Goal: Information Seeking & Learning: Learn about a topic

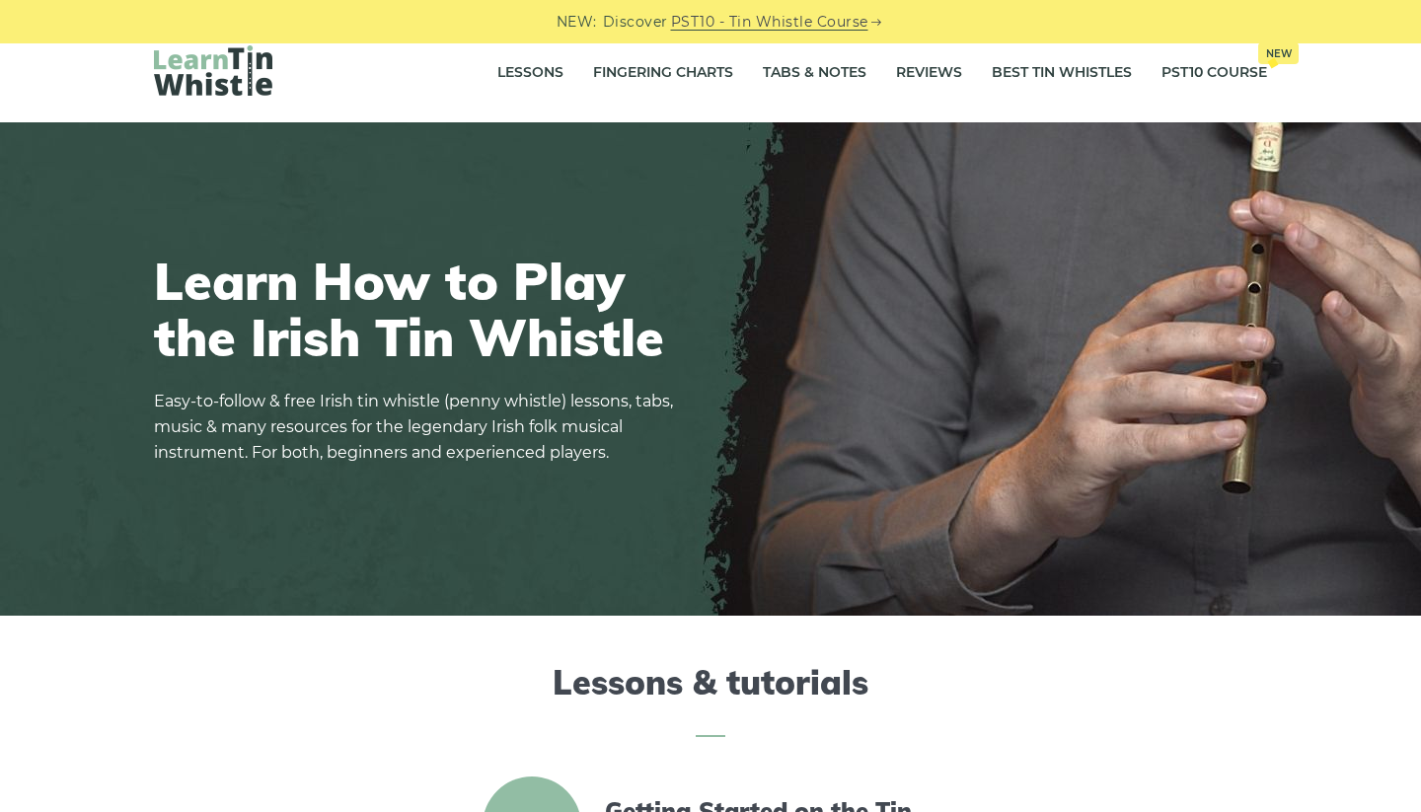
scroll to position [24, 0]
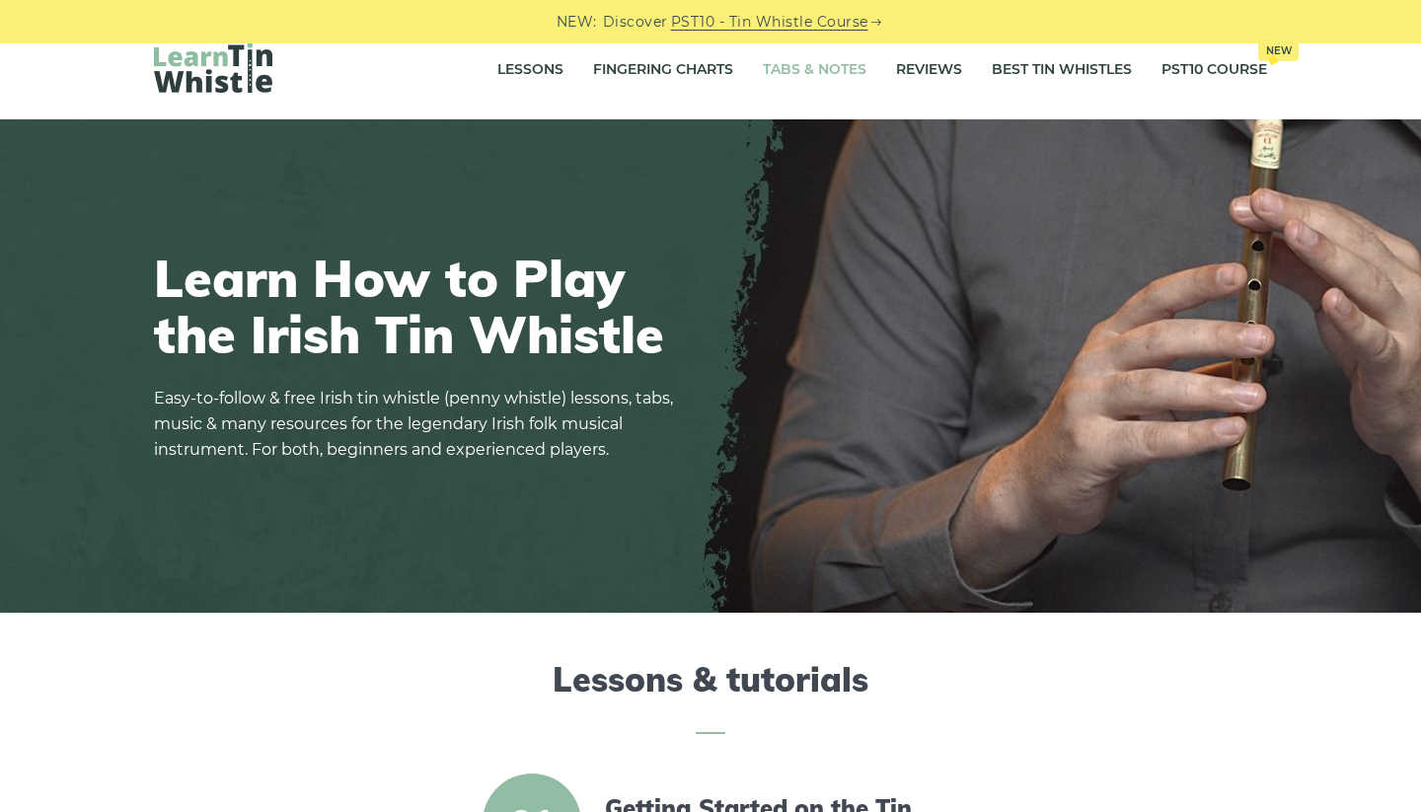
click at [809, 76] on link "Tabs & Notes" at bounding box center [815, 69] width 104 height 49
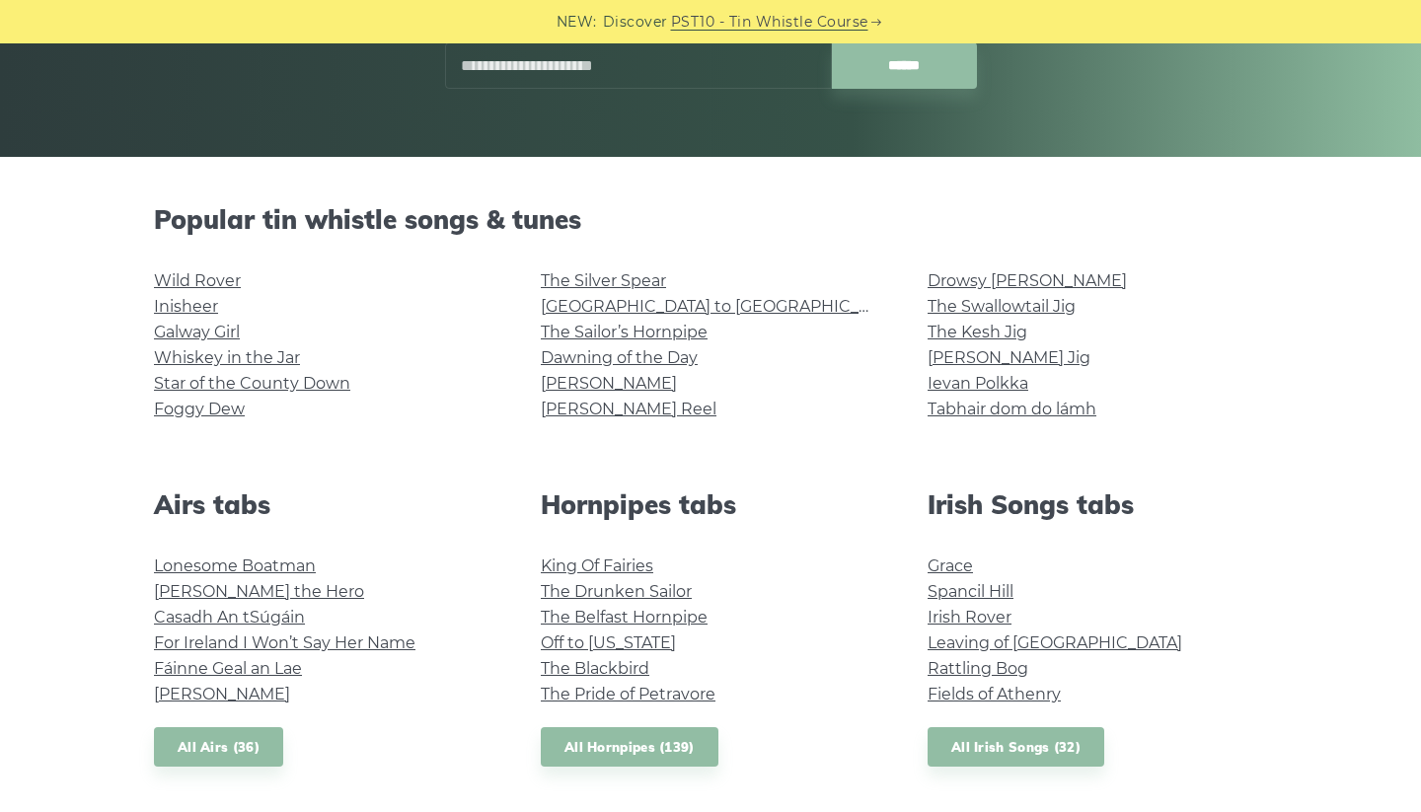
scroll to position [382, 0]
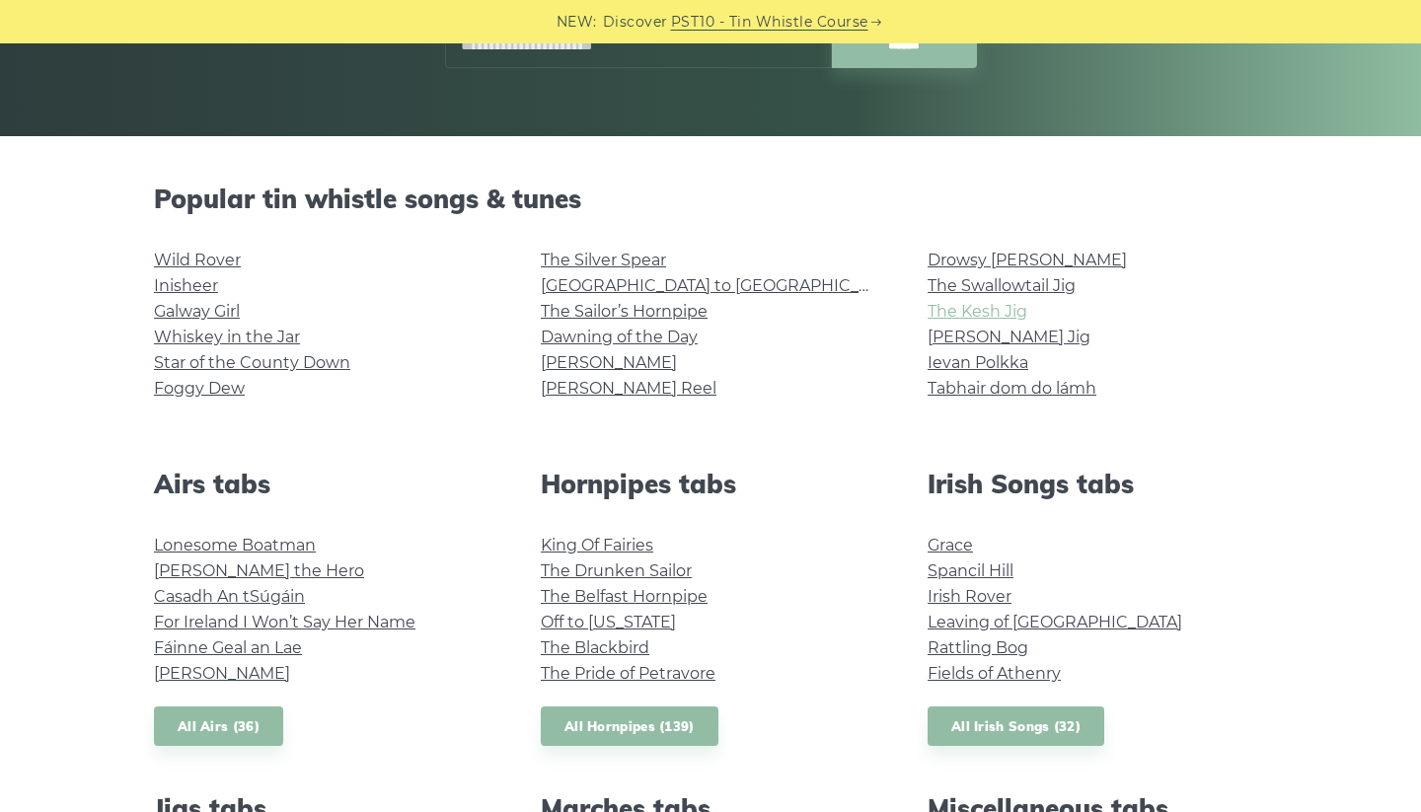
click at [975, 306] on link "The Kesh Jig" at bounding box center [977, 311] width 100 height 19
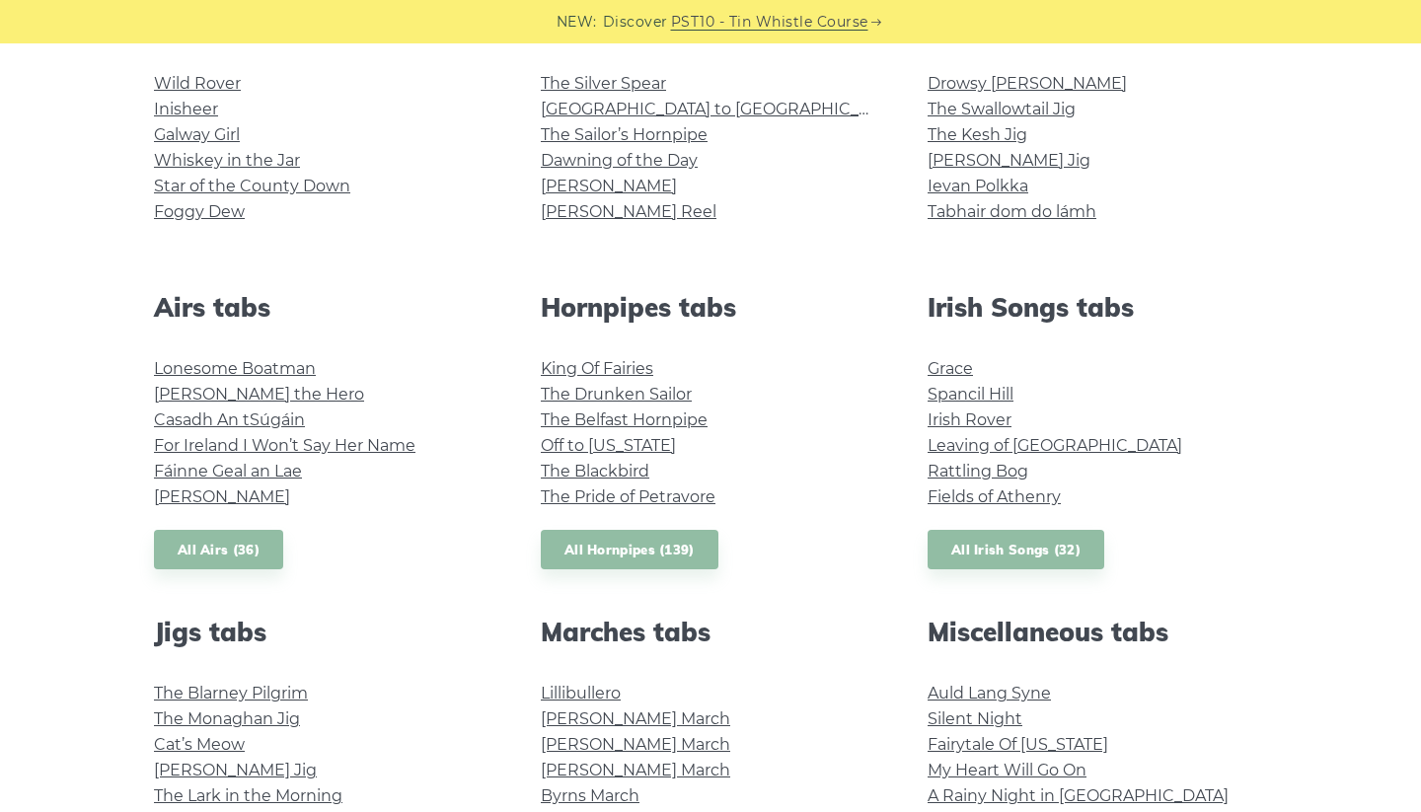
scroll to position [560, 0]
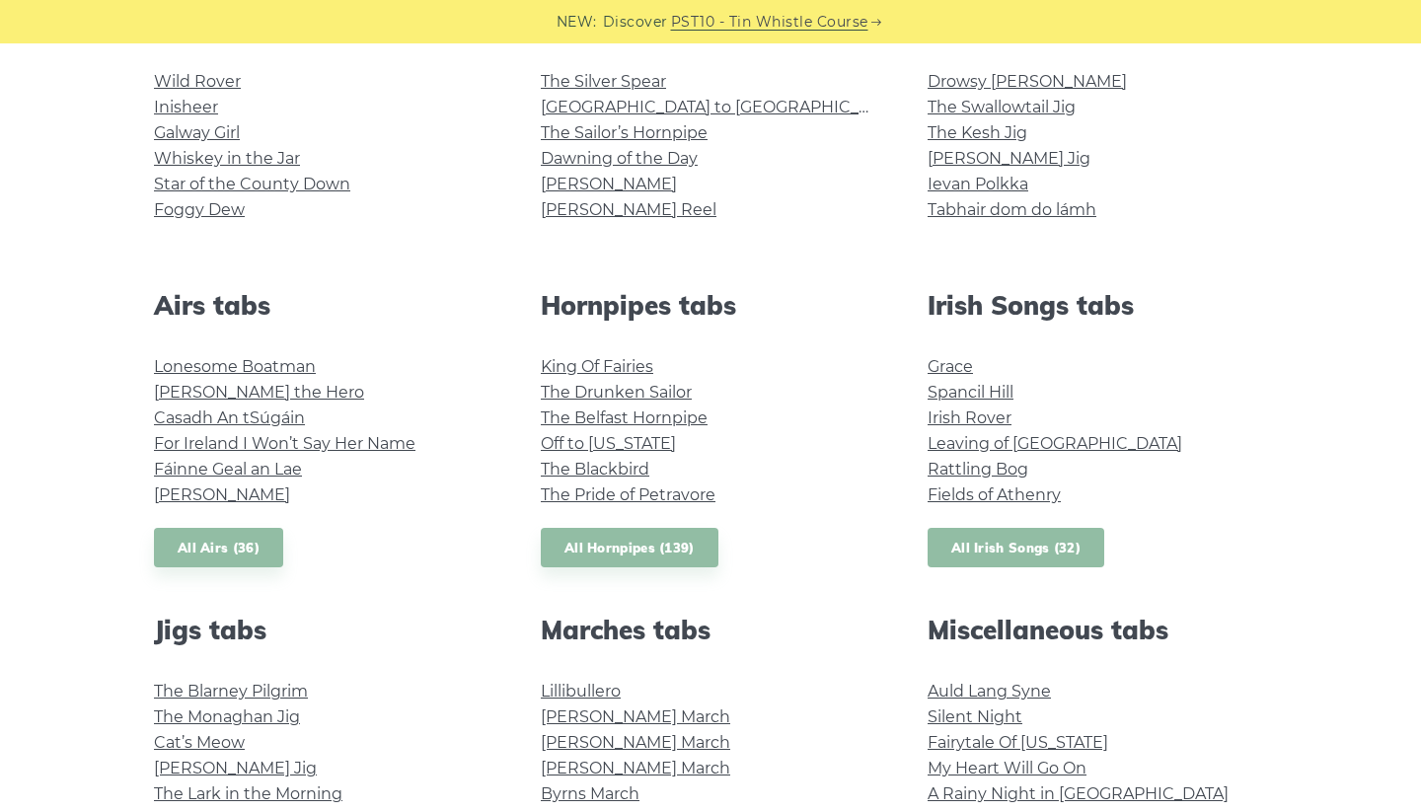
click at [962, 541] on link "All Irish Songs (32)" at bounding box center [1015, 548] width 177 height 40
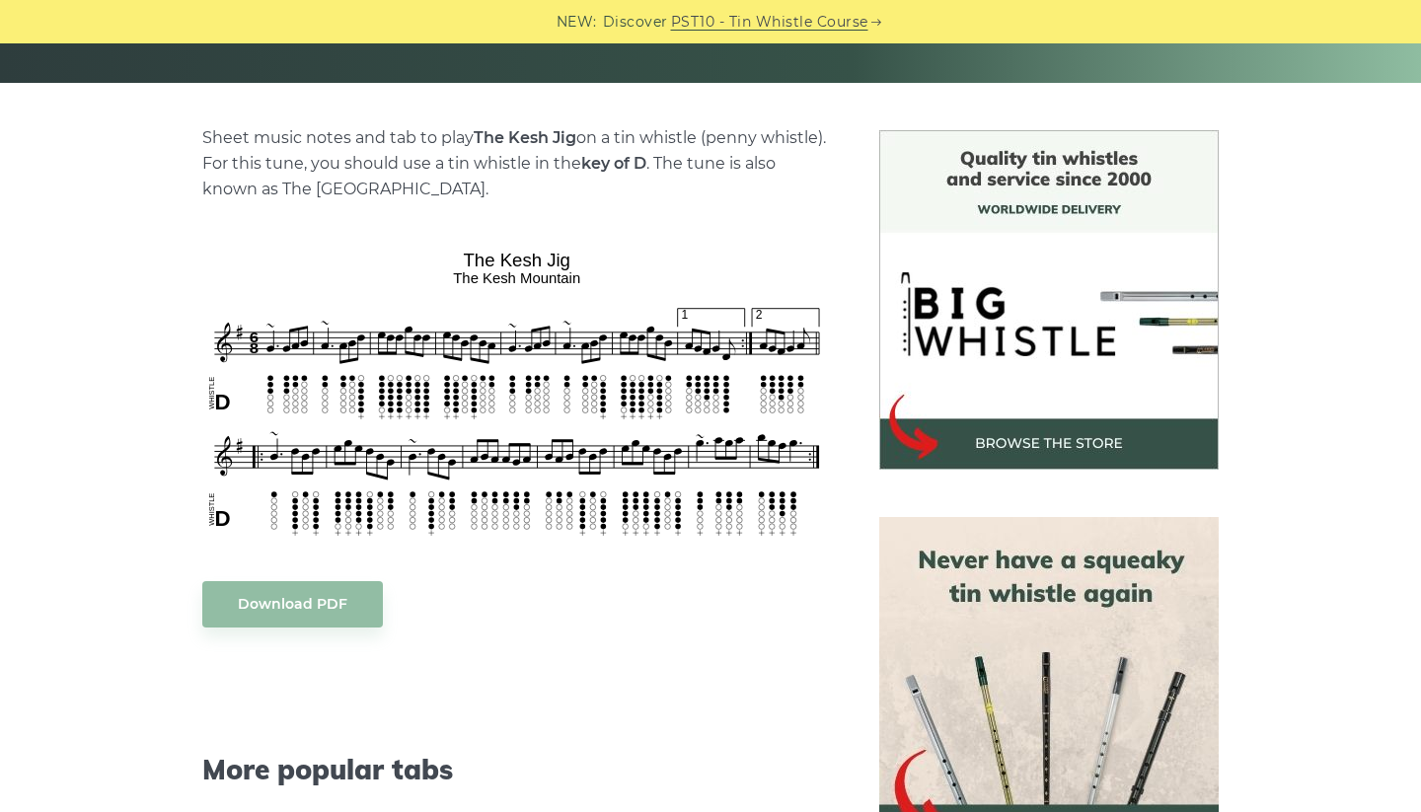
scroll to position [441, 0]
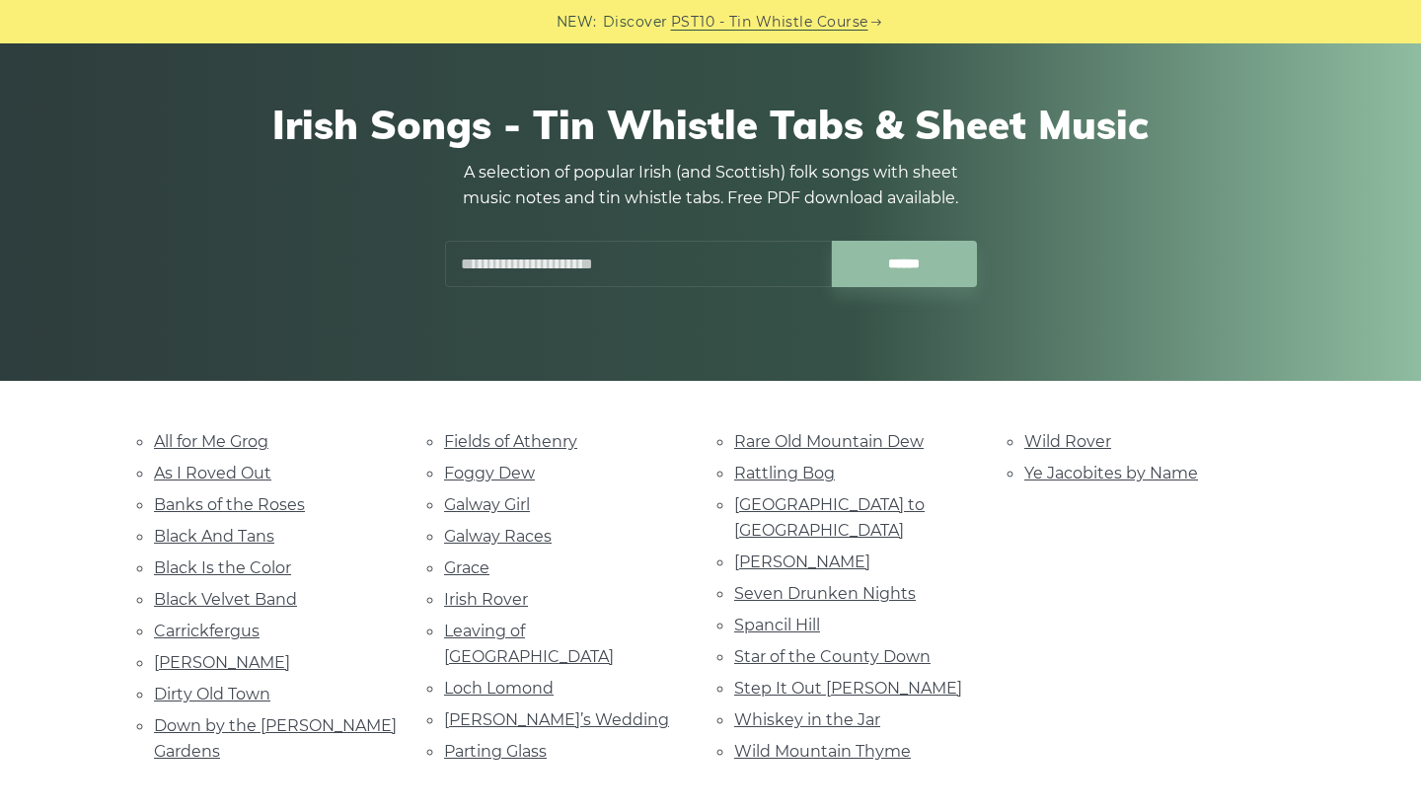
scroll to position [142, 0]
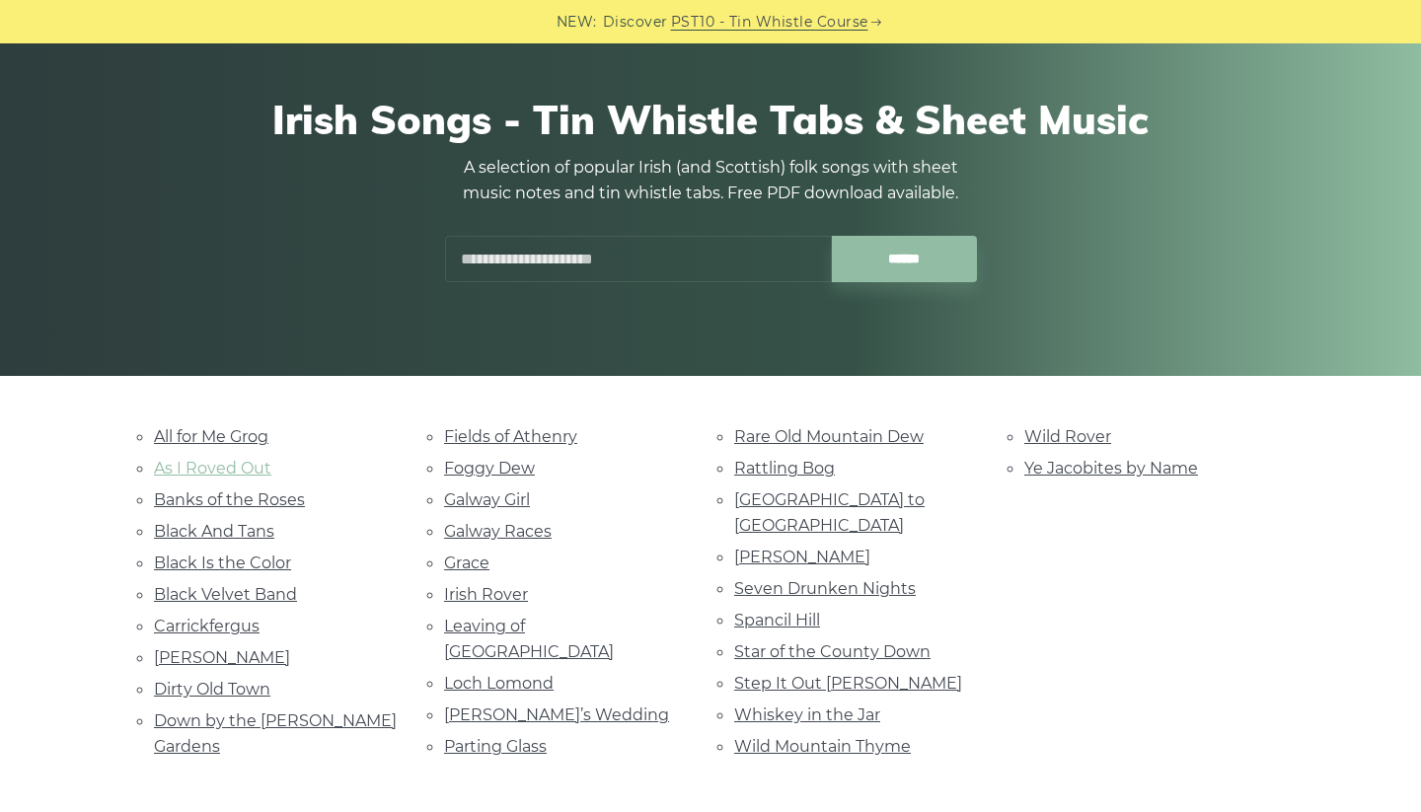
click at [245, 469] on link "As I Roved Out" at bounding box center [212, 468] width 117 height 19
click at [239, 538] on li "Black And Tans" at bounding box center [275, 531] width 243 height 27
click at [231, 530] on link "Black And Tans" at bounding box center [214, 531] width 120 height 19
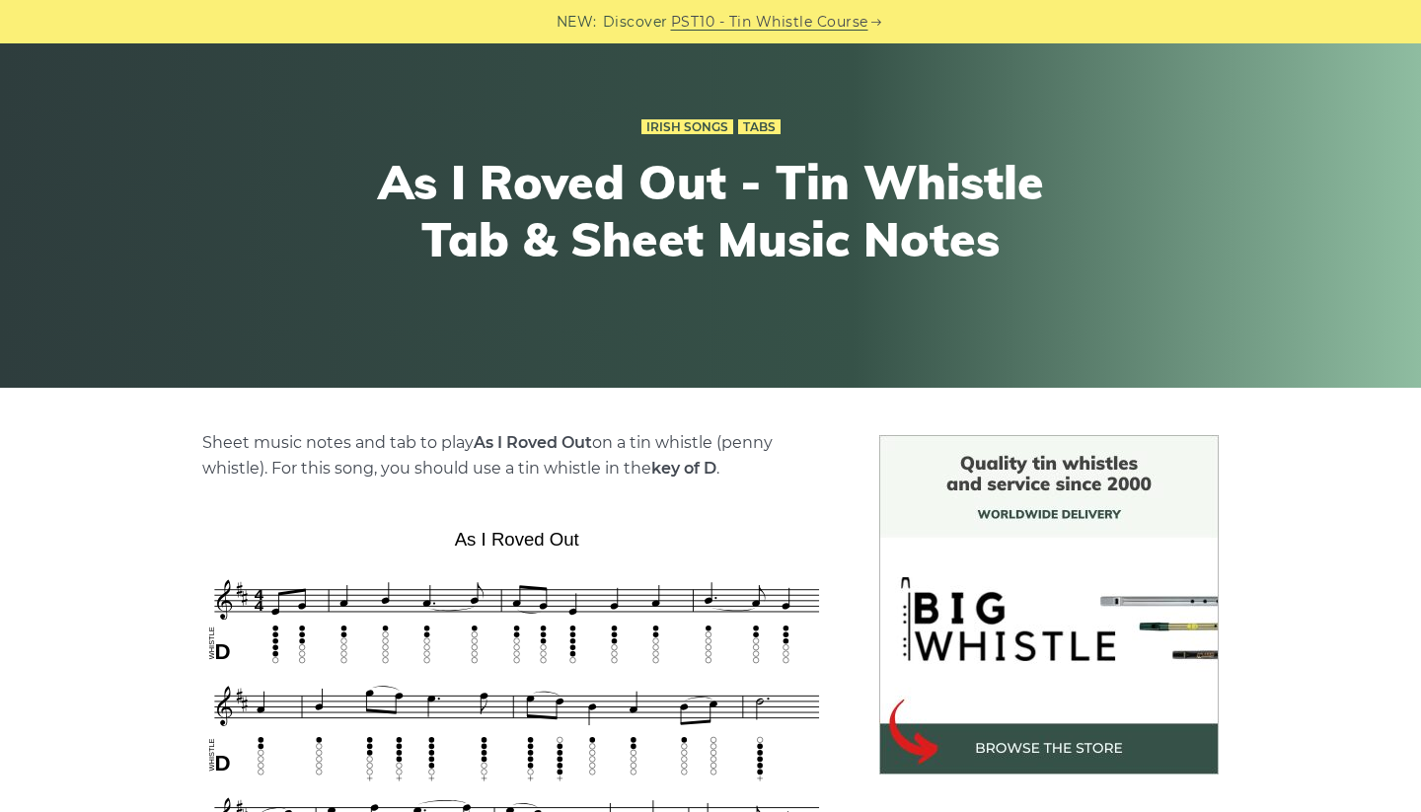
scroll to position [134, 0]
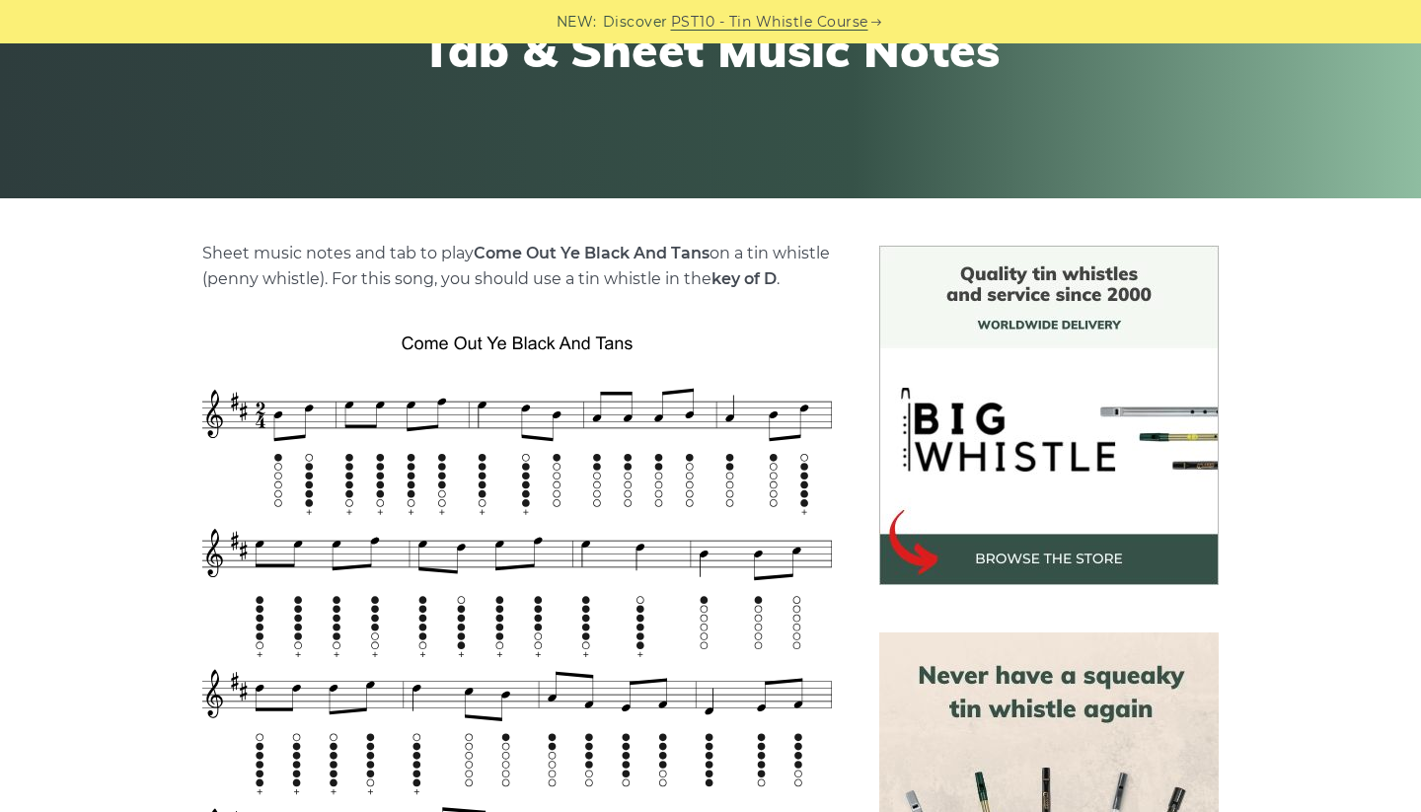
scroll to position [321, 0]
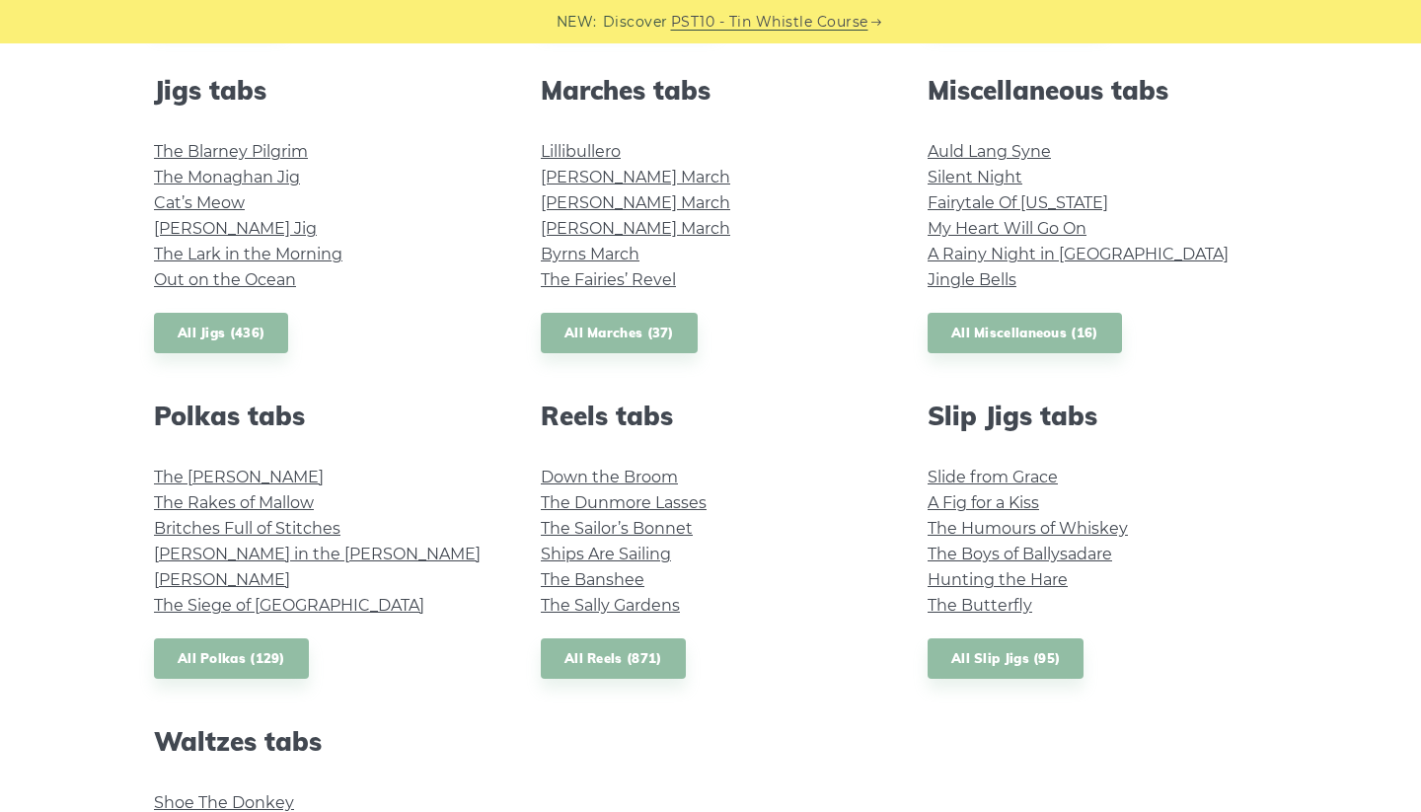
scroll to position [1099, 0]
click at [580, 663] on link "All Reels (871)" at bounding box center [613, 659] width 145 height 40
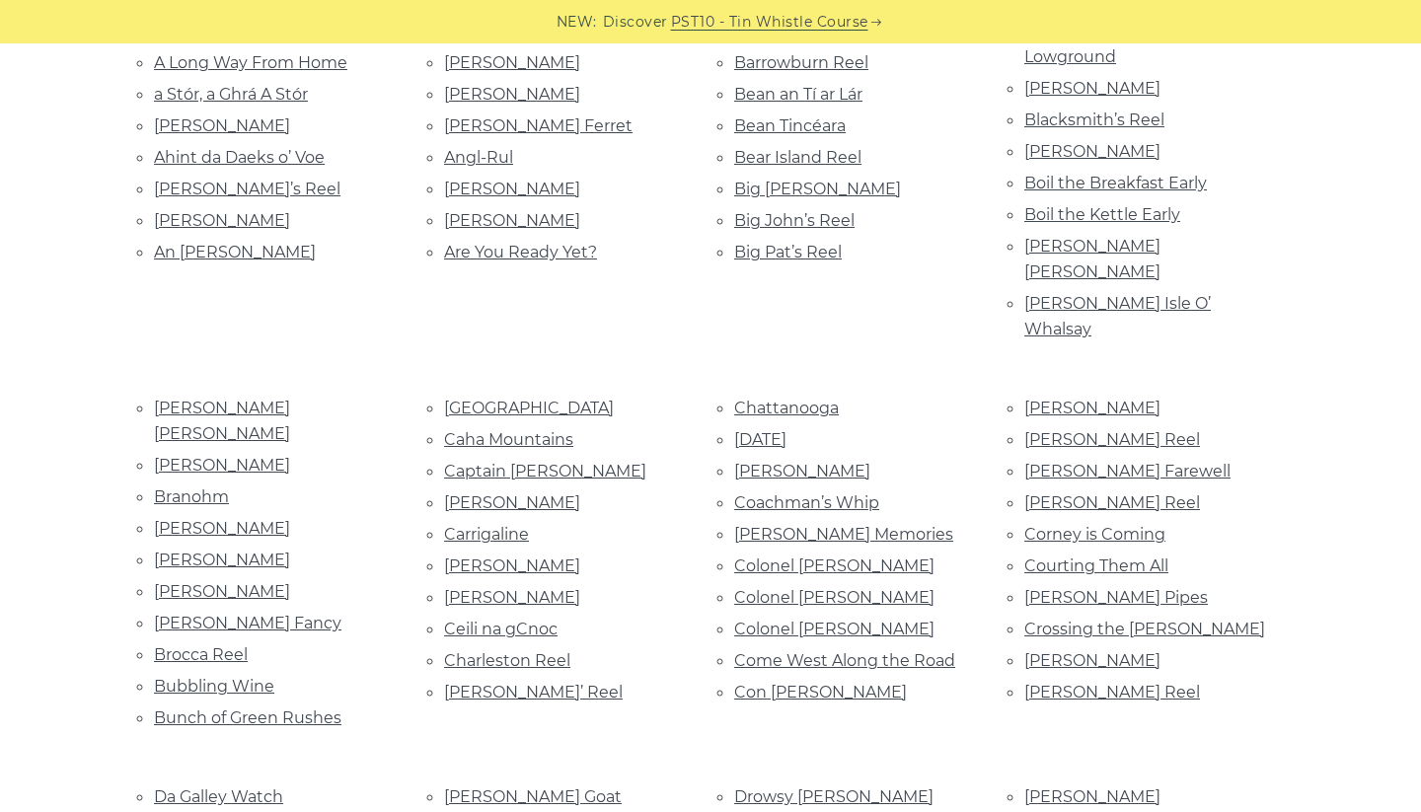
scroll to position [617, 0]
